Goal: Task Accomplishment & Management: Use online tool/utility

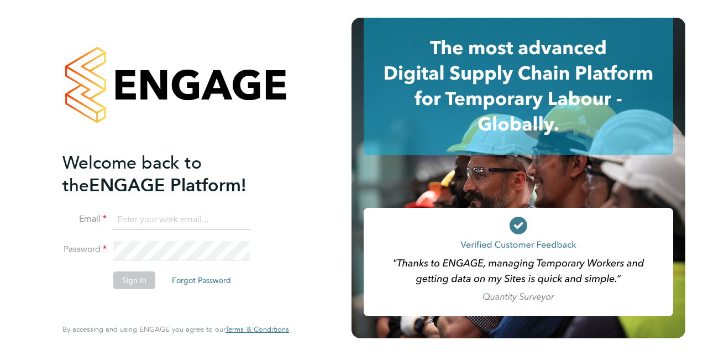
type input "[EMAIL_ADDRESS][DOMAIN_NAME]"
click at [127, 277] on button "Sign In" at bounding box center [134, 280] width 42 height 18
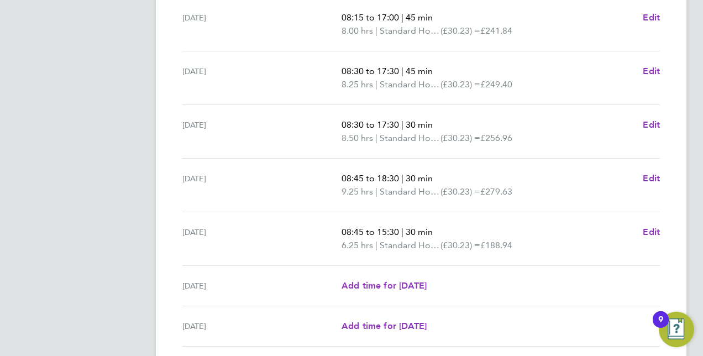
scroll to position [449, 0]
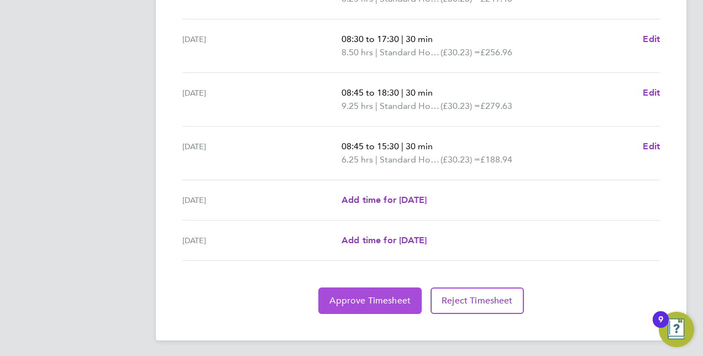
click at [377, 297] on span "Approve Timesheet" at bounding box center [369, 300] width 81 height 11
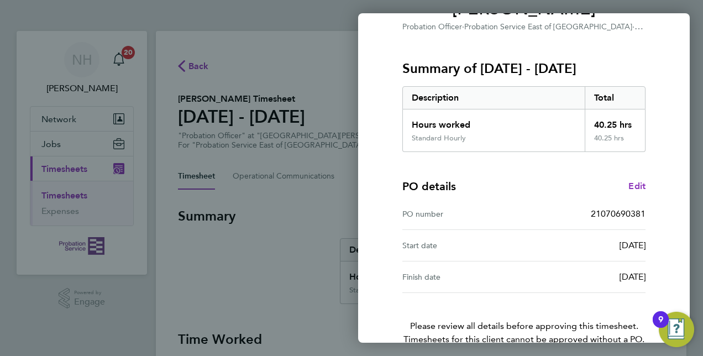
scroll to position [172, 0]
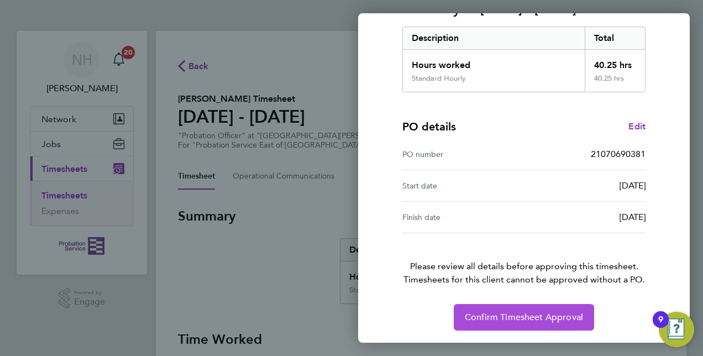
click at [527, 314] on span "Confirm Timesheet Approval" at bounding box center [524, 317] width 118 height 11
